Goal: Check status

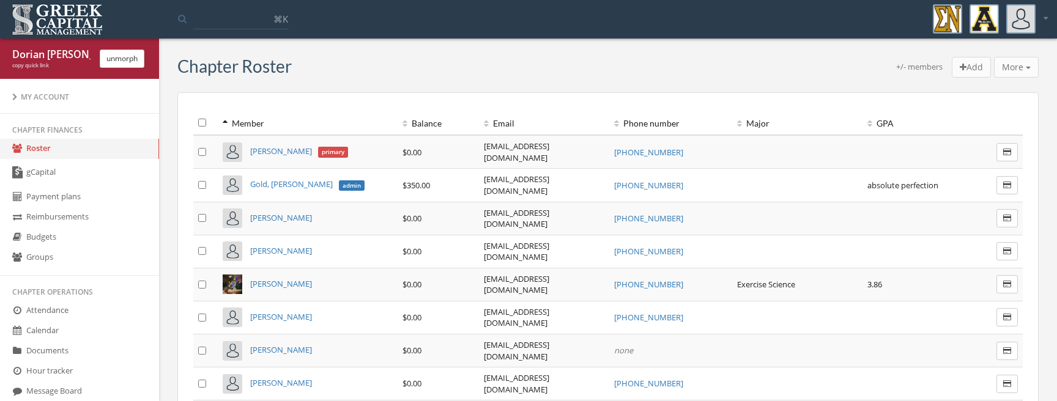
click at [104, 162] on link "gCapital" at bounding box center [79, 173] width 159 height 28
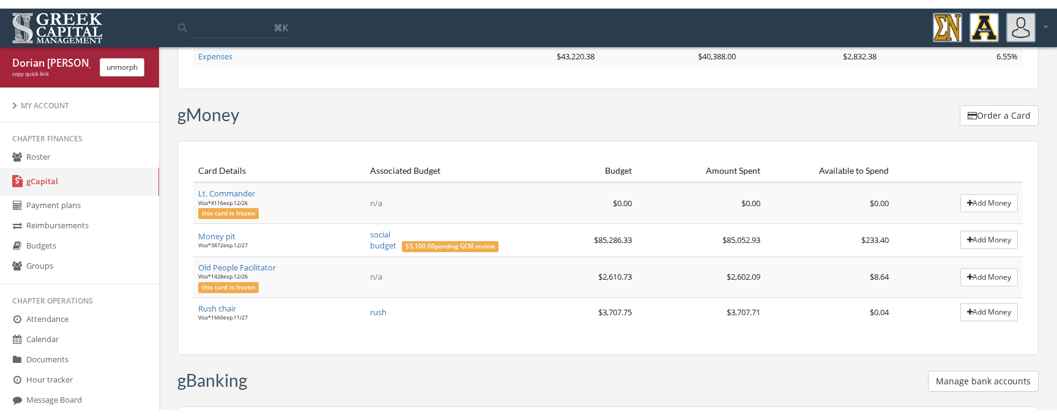
scroll to position [106, 0]
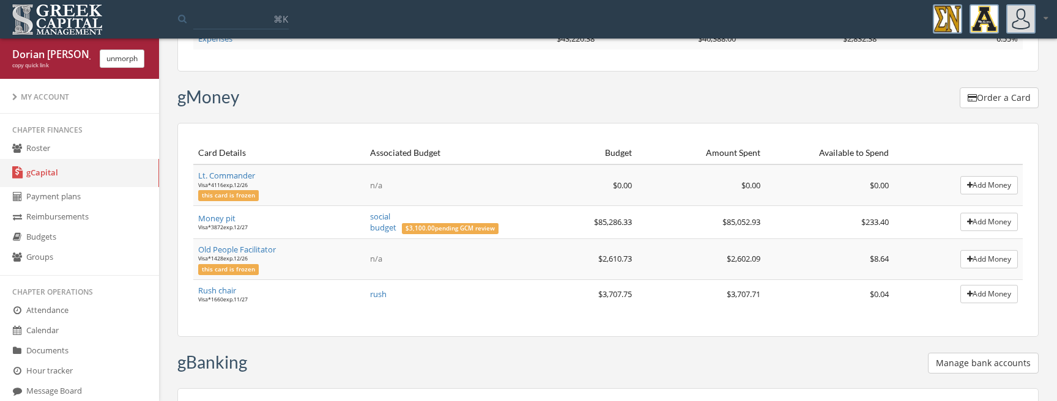
click at [598, 338] on div "gCapital Transfer Account Budget Spent Remaining % Remaining Expenses $43,220.3…" at bounding box center [608, 235] width 880 height 570
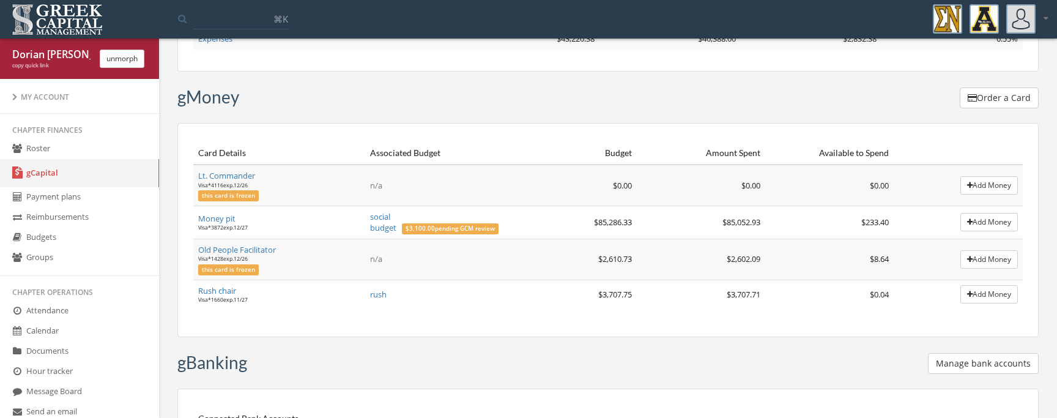
click at [463, 229] on span "$3,100.00 pending GCM review" at bounding box center [450, 228] width 97 height 11
